Goal: Entertainment & Leisure: Consume media (video, audio)

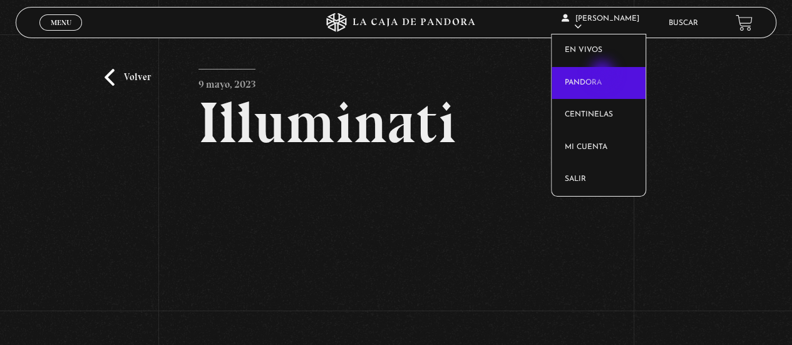
click at [604, 74] on link "Pandora" at bounding box center [599, 83] width 94 height 33
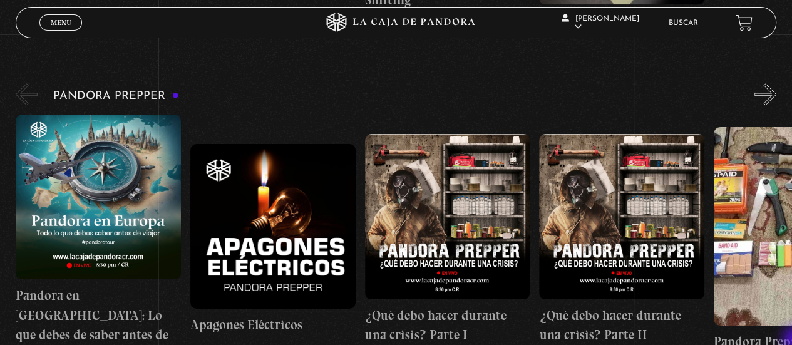
scroll to position [3121, 0]
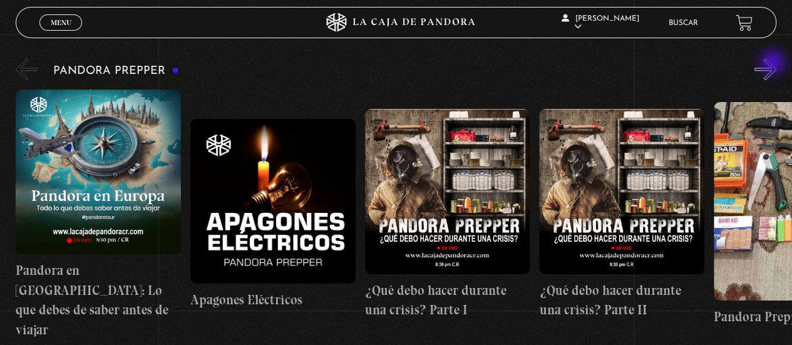
click at [774, 64] on button "»" at bounding box center [766, 69] width 22 height 22
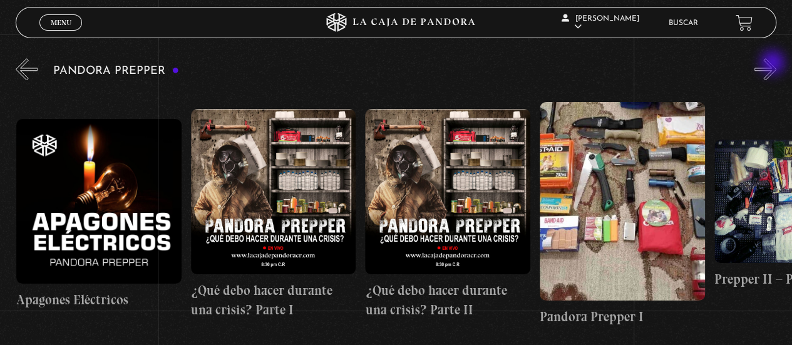
click at [774, 64] on button "»" at bounding box center [766, 69] width 22 height 22
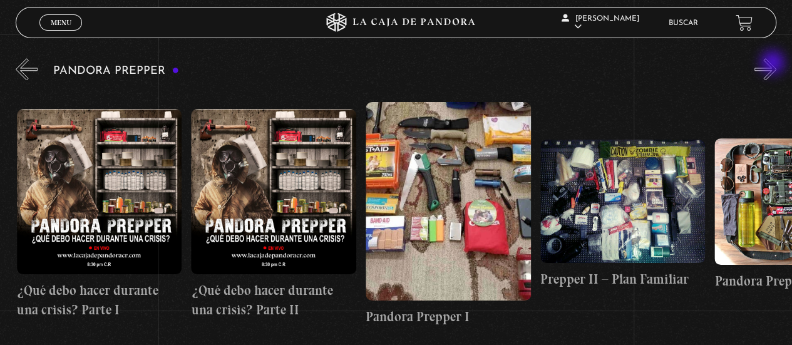
scroll to position [0, 349]
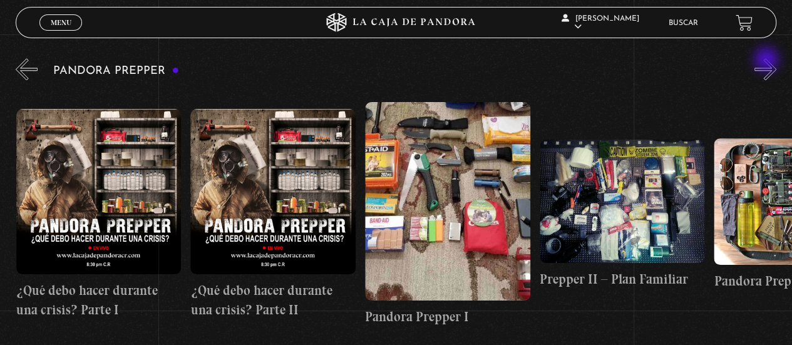
click at [768, 61] on button "»" at bounding box center [766, 69] width 22 height 22
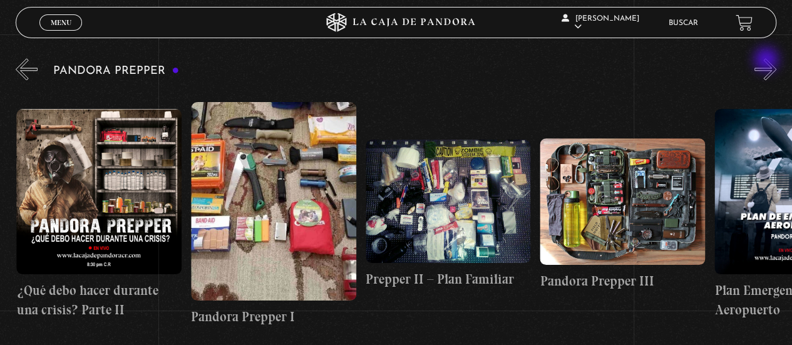
scroll to position [0, 524]
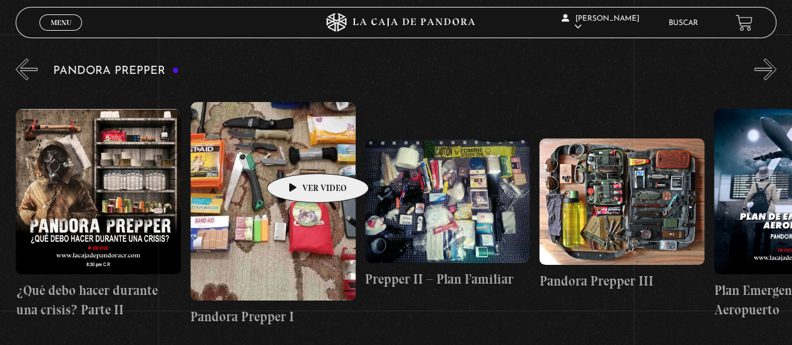
click at [298, 155] on figure at bounding box center [272, 201] width 165 height 198
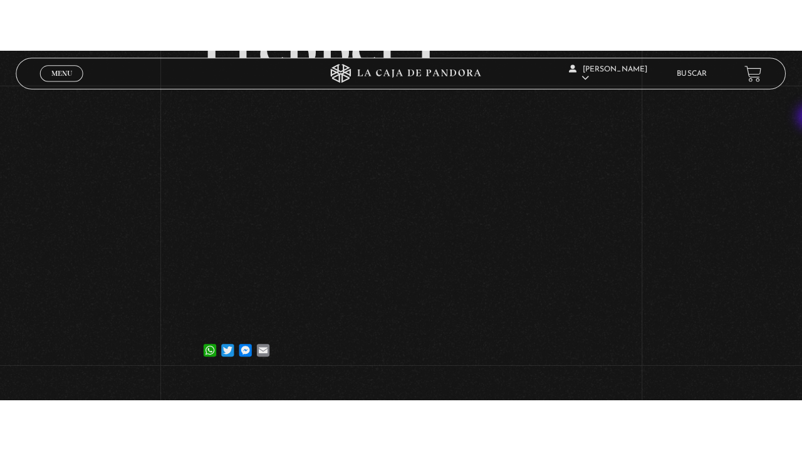
scroll to position [197, 0]
